Goal: Transaction & Acquisition: Purchase product/service

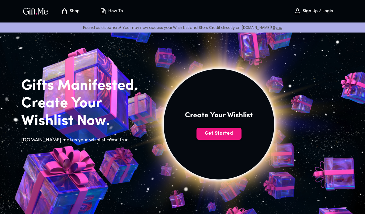
click at [317, 11] on p "Sign Up / Login" at bounding box center [317, 11] width 32 height 5
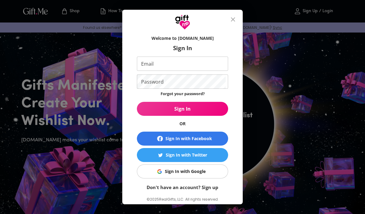
click at [205, 67] on input "Email" at bounding box center [181, 64] width 89 height 14
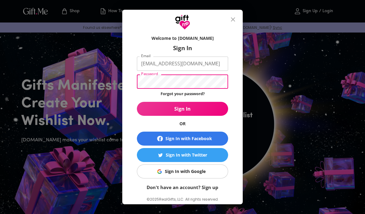
type input "crisovan@uw.edu"
click at [193, 105] on button "Sign In" at bounding box center [182, 109] width 91 height 14
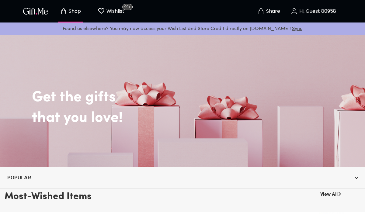
click at [116, 9] on p "Wishlist" at bounding box center [114, 11] width 19 height 8
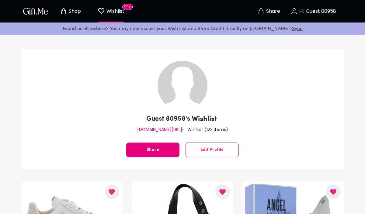
click at [76, 12] on p "Shop" at bounding box center [74, 11] width 14 height 5
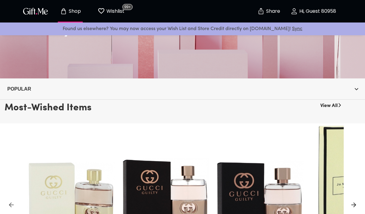
scroll to position [88, 0]
click at [338, 106] on icon at bounding box center [339, 105] width 5 height 5
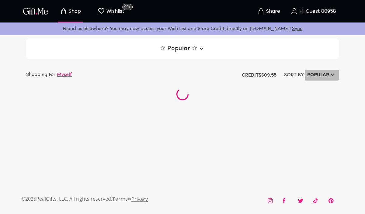
click at [326, 75] on h6 "Popular" at bounding box center [318, 74] width 22 height 7
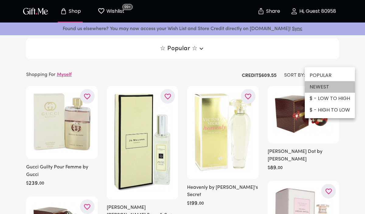
click at [323, 88] on li "NEWEST" at bounding box center [329, 87] width 50 height 12
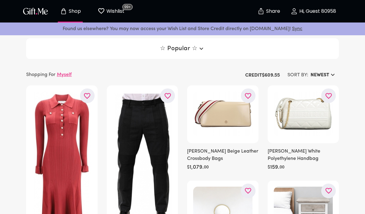
click at [201, 49] on icon "button" at bounding box center [200, 48] width 7 height 7
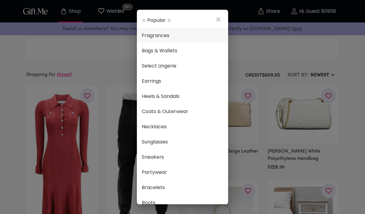
click at [178, 37] on span "Fragrances" at bounding box center [182, 36] width 81 height 8
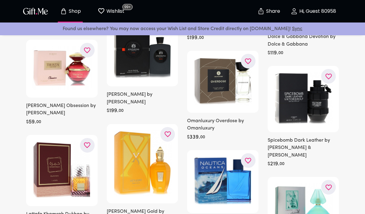
scroll to position [1471, 0]
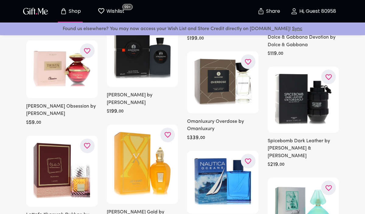
click at [329, 70] on button "button" at bounding box center [328, 77] width 15 height 15
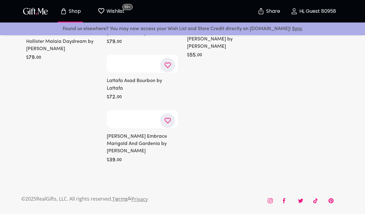
scroll to position [9241, 0]
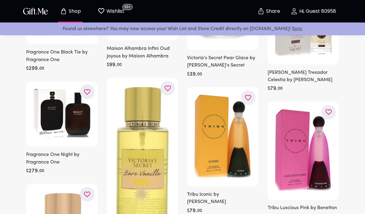
click at [112, 9] on p "Wishlist" at bounding box center [114, 11] width 19 height 8
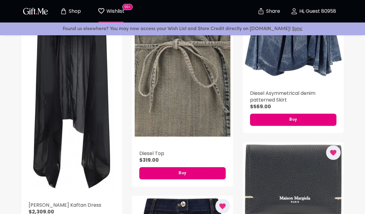
scroll to position [1311, 0]
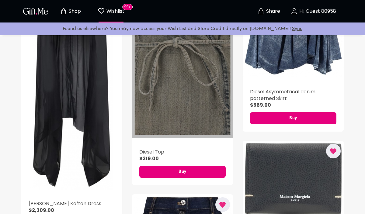
click at [198, 121] on div "button" at bounding box center [182, 63] width 101 height 149
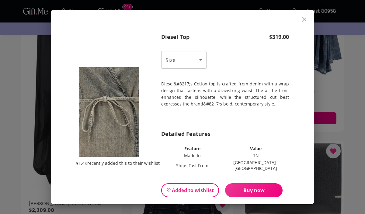
click at [186, 74] on div "Diesel&#8217;s Cotton top is crafted from denim with a wrap design that fastens…" at bounding box center [225, 100] width 128 height 61
click at [186, 62] on select "Choose One S" at bounding box center [183, 60] width 45 height 18
click at [305, 21] on icon "close" at bounding box center [304, 19] width 4 height 4
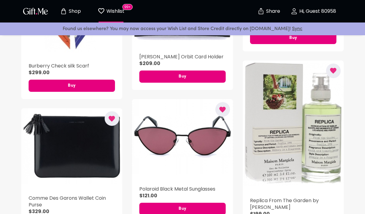
scroll to position [0, 0]
